Goal: Task Accomplishment & Management: Manage account settings

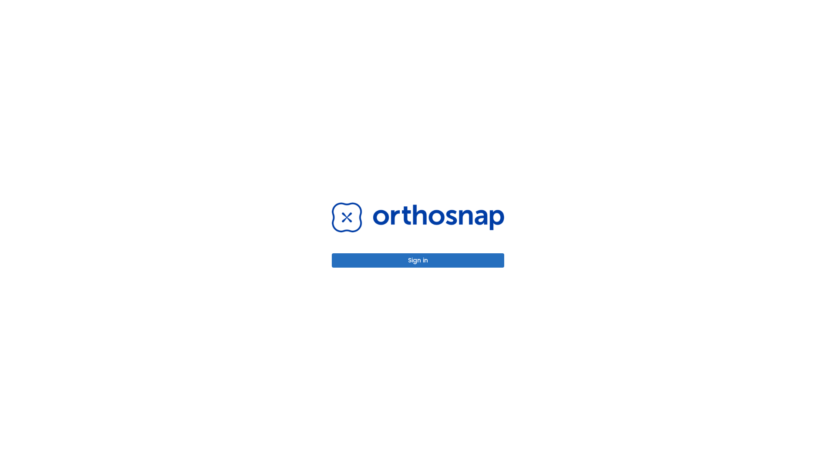
click at [418, 260] on button "Sign in" at bounding box center [418, 260] width 172 height 14
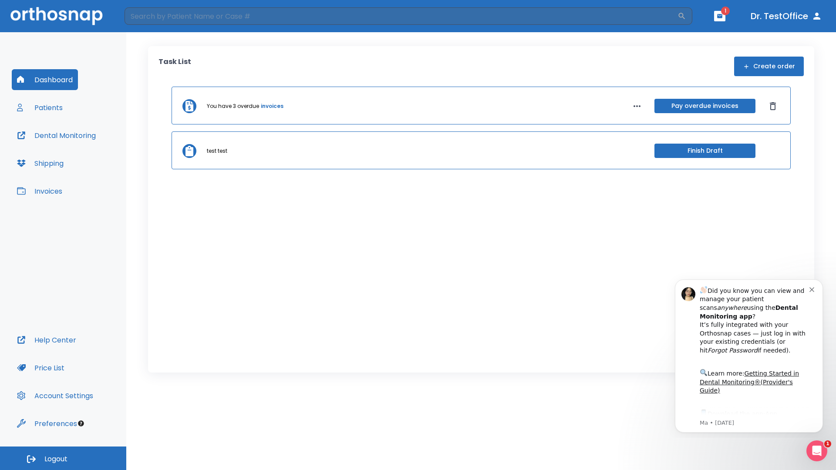
click at [63, 458] on span "Logout" at bounding box center [55, 460] width 23 height 10
